Goal: Information Seeking & Learning: Learn about a topic

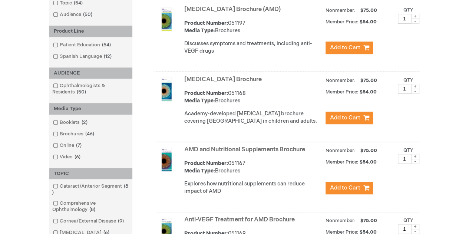
scroll to position [178, 0]
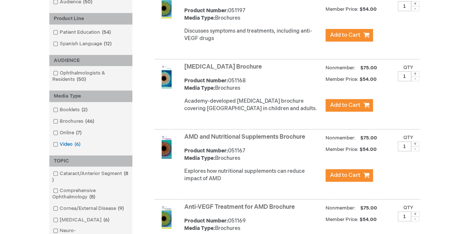
click at [60, 142] on span at bounding box center [60, 144] width 0 height 6
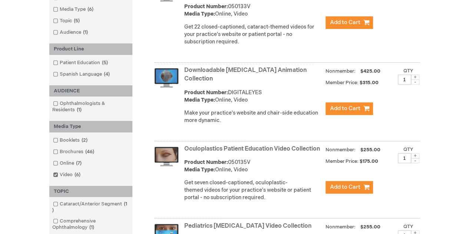
scroll to position [192, 0]
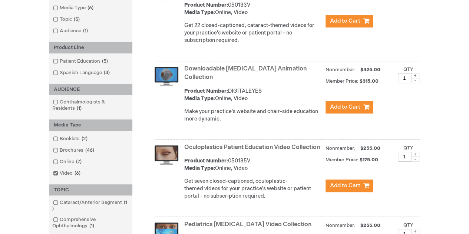
click at [223, 66] on link "Downloadable [MEDICAL_DATA] Animation Collection" at bounding box center [245, 73] width 122 height 16
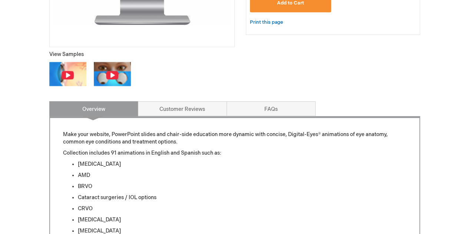
scroll to position [182, 0]
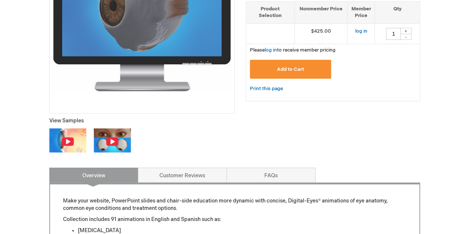
click at [66, 137] on img at bounding box center [67, 141] width 13 height 9
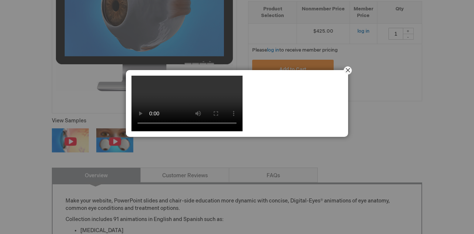
click at [347, 71] on button "Close" at bounding box center [347, 70] width 23 height 23
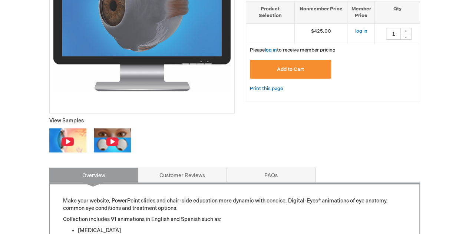
click at [113, 139] on img at bounding box center [112, 141] width 13 height 9
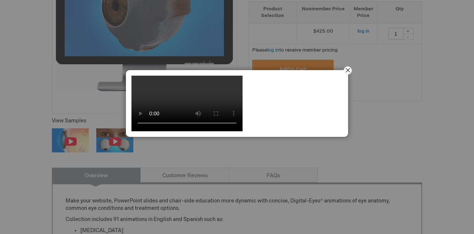
click at [349, 71] on button "Close" at bounding box center [347, 70] width 23 height 23
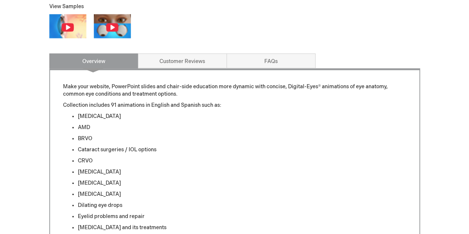
scroll to position [306, 0]
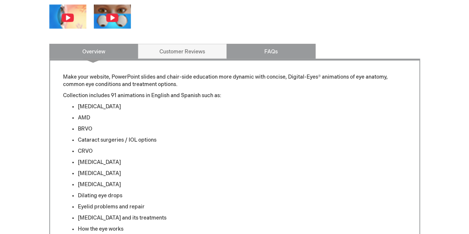
click at [273, 56] on link "FAQs" at bounding box center [270, 51] width 89 height 15
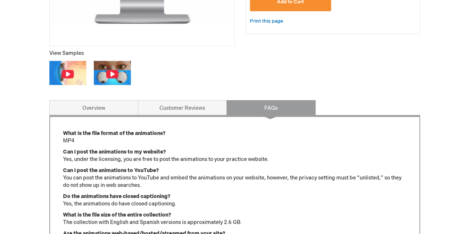
scroll to position [264, 0]
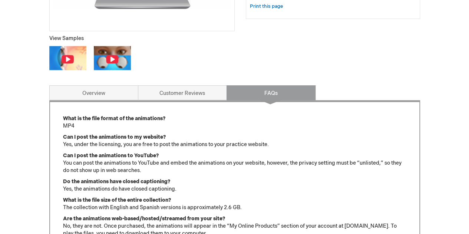
click at [191, 83] on div "Downloadable Patient Education Animation Collection Product Number DIGITALEYES …" at bounding box center [234, 145] width 370 height 598
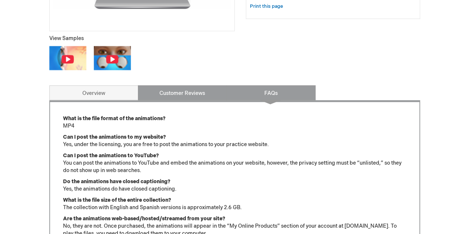
click at [191, 90] on link "Customer Reviews" at bounding box center [182, 92] width 89 height 15
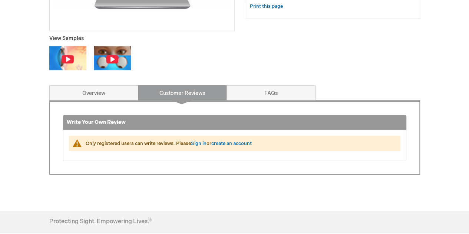
scroll to position [182, 0]
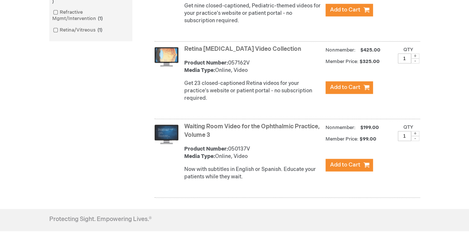
scroll to position [450, 0]
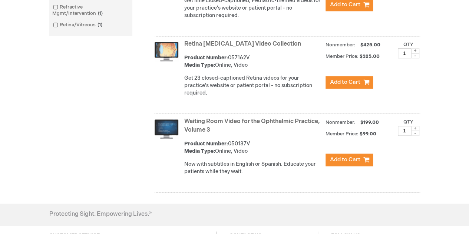
click at [259, 129] on link "Waiting Room Video for the Ophthalmic Practice, Volume 3" at bounding box center [252, 126] width 136 height 16
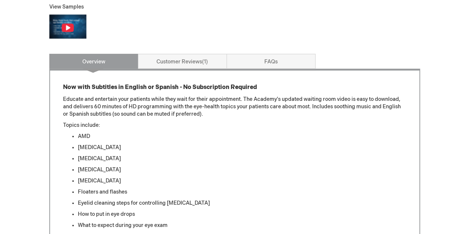
scroll to position [261, 0]
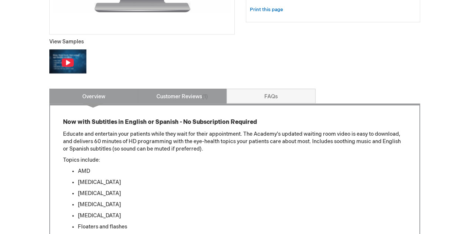
click at [199, 97] on link "Customer Reviews 1" at bounding box center [182, 96] width 89 height 15
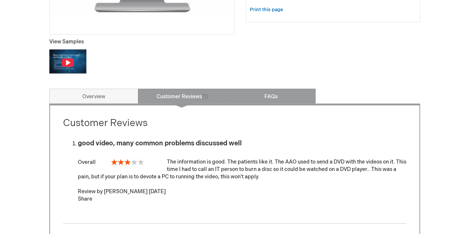
click at [258, 101] on link "FAQs" at bounding box center [270, 96] width 89 height 15
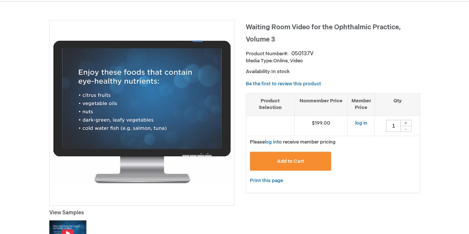
scroll to position [96, 0]
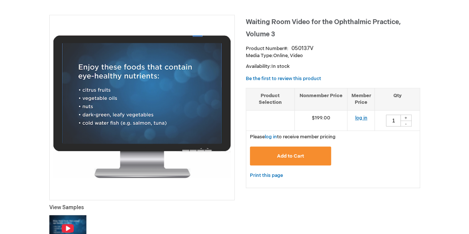
click at [356, 115] on link "log in" at bounding box center [360, 118] width 12 height 6
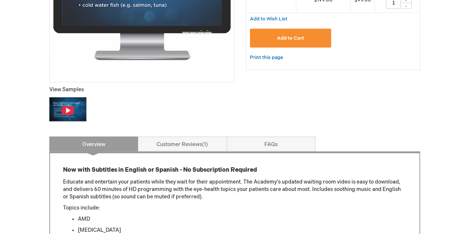
scroll to position [216, 0]
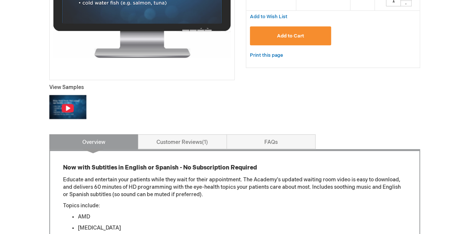
click at [75, 103] on img at bounding box center [67, 107] width 37 height 24
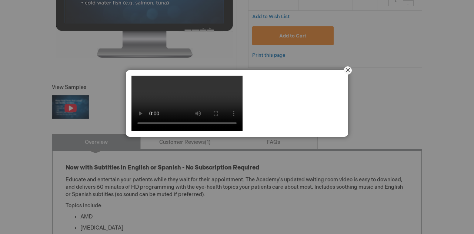
click at [349, 63] on button "Close" at bounding box center [347, 70] width 23 height 23
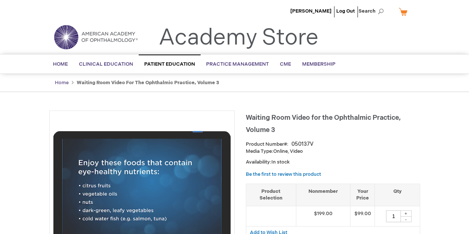
click at [62, 80] on link "Home" at bounding box center [62, 83] width 14 height 6
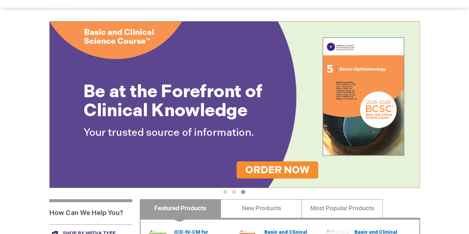
scroll to position [53, 0]
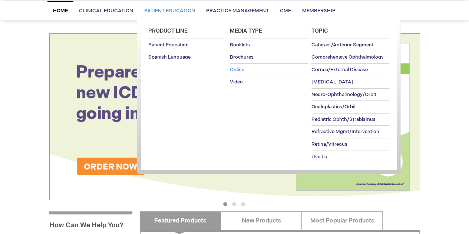
click at [237, 71] on span "Online" at bounding box center [237, 70] width 14 height 6
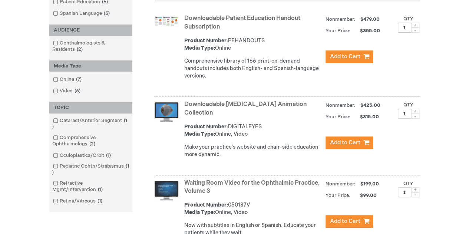
scroll to position [135, 0]
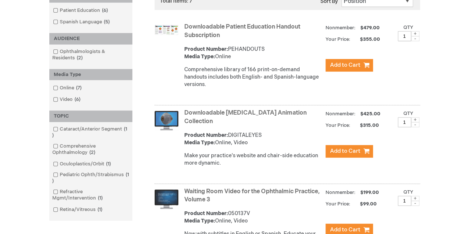
click at [272, 114] on link "Downloadable [MEDICAL_DATA] Animation Collection" at bounding box center [245, 117] width 122 height 16
